Goal: Transaction & Acquisition: Purchase product/service

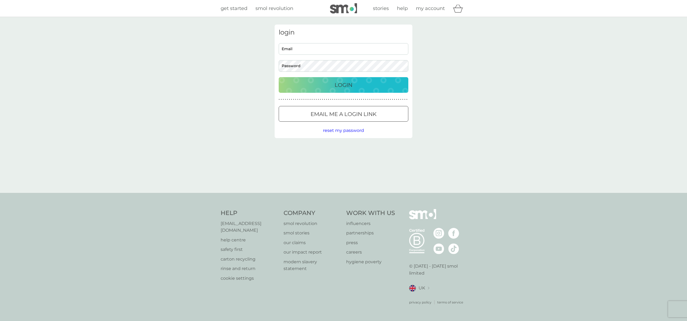
click at [356, 48] on input "Email" at bounding box center [344, 49] width 130 height 12
click at [279, 43] on div at bounding box center [279, 43] width 0 height 0
click at [293, 49] on input "[PERSON_NAME][EMAIL_ADDRESS][DOMAIN_NAME]" at bounding box center [344, 49] width 130 height 12
type input "[PERSON_NAME][EMAIL_ADDRESS][DOMAIN_NAME]"
click at [279, 77] on button "Login" at bounding box center [344, 85] width 130 height 16
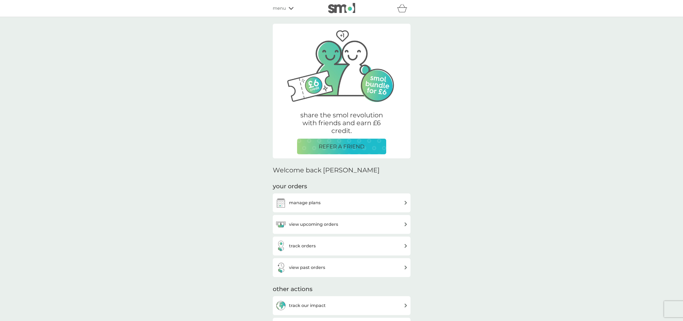
scroll to position [109, 0]
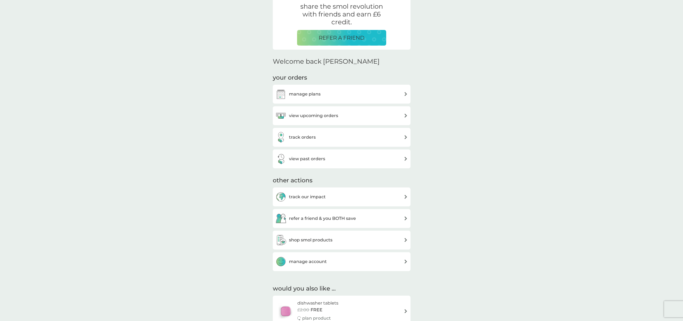
click at [320, 92] on h3 "manage plans" at bounding box center [305, 94] width 32 height 7
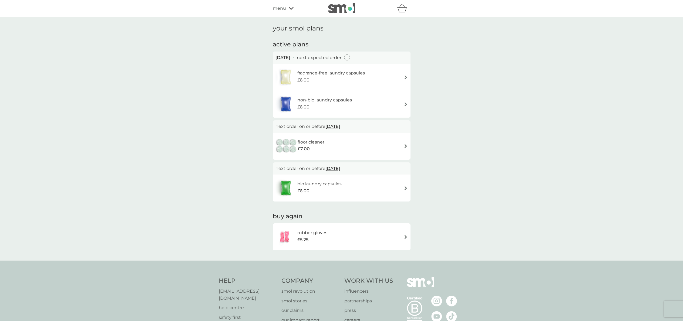
click at [276, 8] on span "menu" at bounding box center [279, 8] width 13 height 7
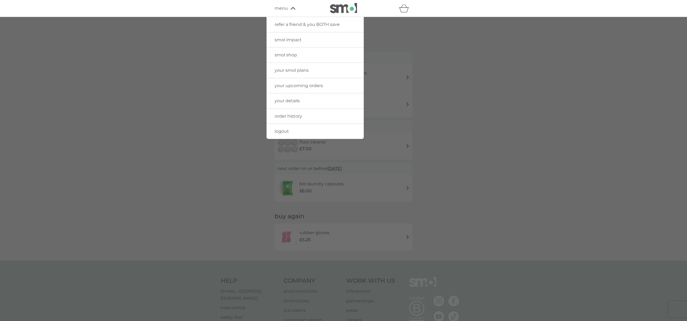
click at [547, 112] on div at bounding box center [343, 177] width 687 height 321
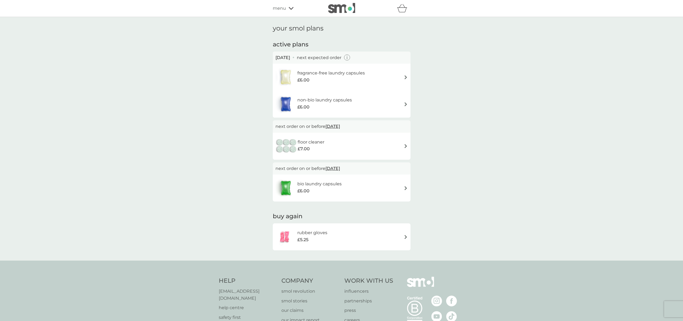
click at [405, 12] on icon "basket" at bounding box center [402, 8] width 10 height 8
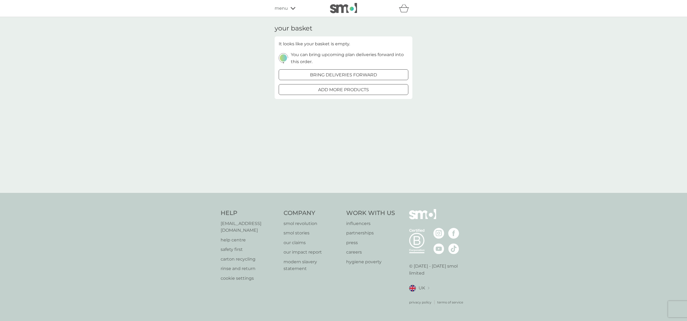
click at [348, 74] on div at bounding box center [343, 75] width 19 height 6
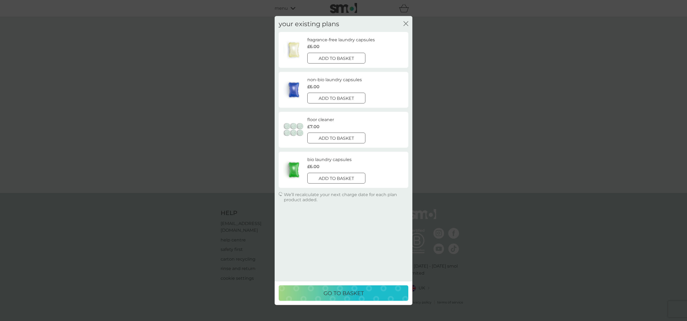
click at [407, 23] on icon "close" at bounding box center [405, 23] width 5 height 5
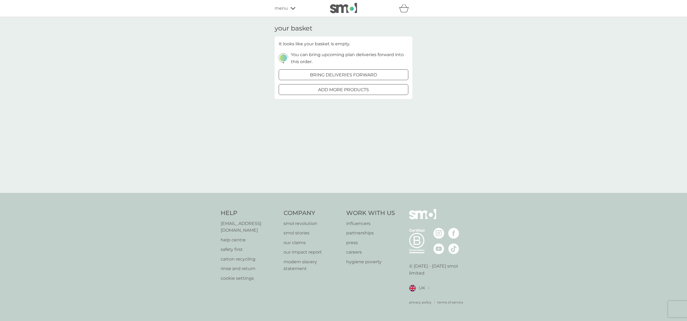
click at [361, 93] on p "add more products" at bounding box center [343, 89] width 51 height 7
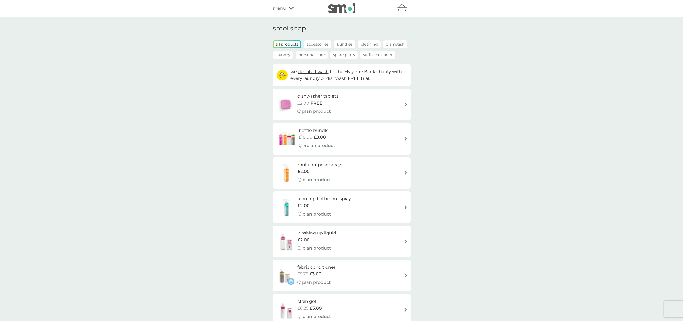
click at [362, 174] on div "multi purpose spray £2.00 plan product" at bounding box center [341, 172] width 132 height 23
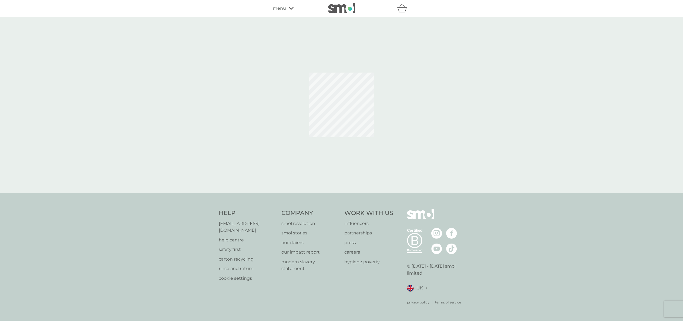
select select "112"
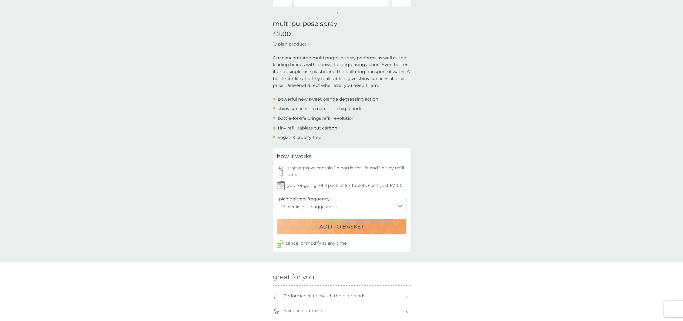
scroll to position [126, 0]
click at [325, 223] on p "ADD TO BASKET" at bounding box center [341, 225] width 45 height 9
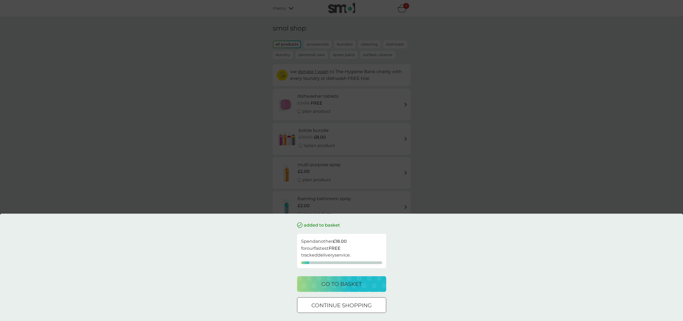
click at [351, 282] on p "go to basket" at bounding box center [341, 284] width 40 height 9
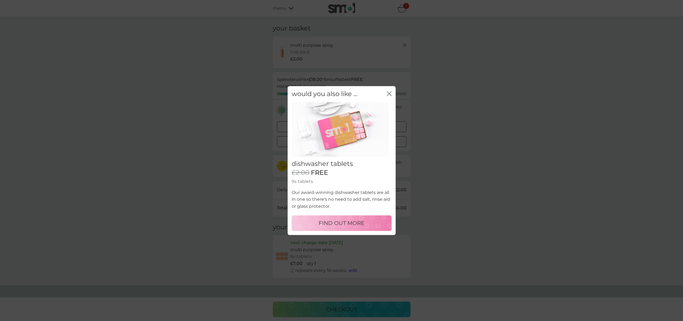
click at [392, 94] on div "would you also like ... close" at bounding box center [341, 94] width 108 height 16
click at [390, 95] on icon "close" at bounding box center [390, 94] width 2 height 4
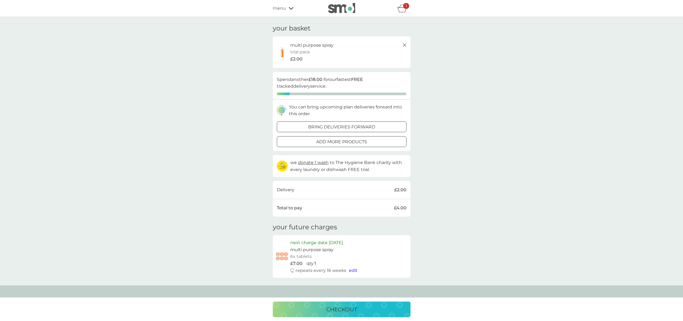
click at [238, 154] on div "your basket multi purpose spray trial pack every 16 weeks @ £7.00 £2.00 proceed…" at bounding box center [341, 151] width 683 height 269
click at [359, 311] on div "checkout" at bounding box center [341, 309] width 127 height 9
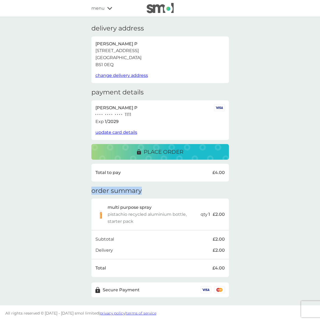
click at [41, 195] on div "delivery address Ollie P 123 Test Street Bristol BS1 0EQ change delivery addres…" at bounding box center [160, 161] width 320 height 289
click at [70, 187] on div "delivery address Ollie P 123 Test Street Bristol BS1 0EQ change delivery addres…" at bounding box center [160, 161] width 320 height 289
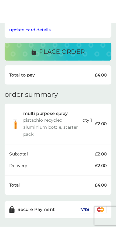
scroll to position [55, 0]
